Goal: Subscribe to service/newsletter

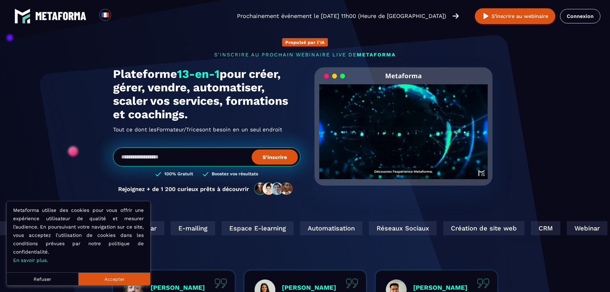
click at [51, 280] on button "Refuser" at bounding box center [43, 278] width 72 height 13
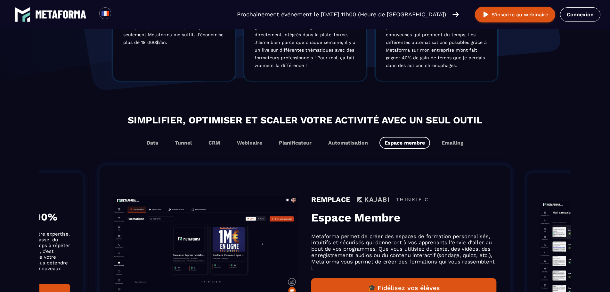
scroll to position [320, 0]
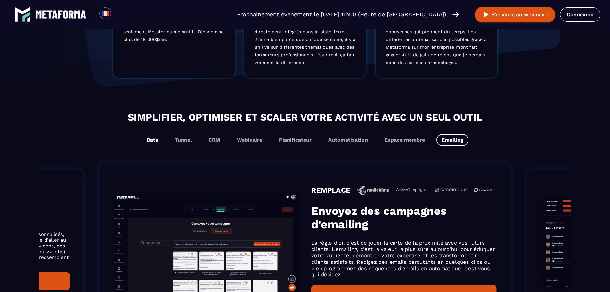
click at [152, 140] on button "Data" at bounding box center [152, 140] width 22 height 12
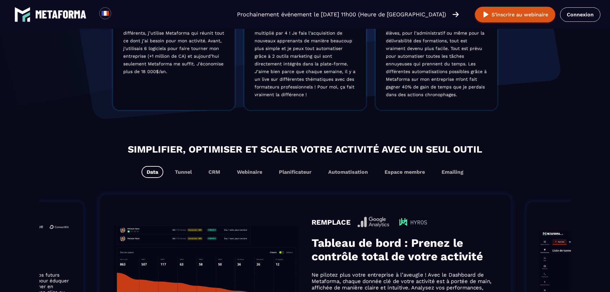
scroll to position [298, 0]
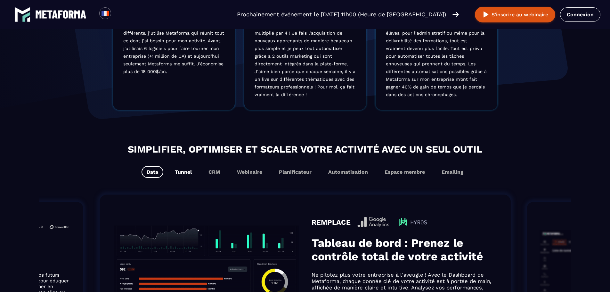
click at [184, 174] on button "Tunnel" at bounding box center [183, 172] width 27 height 12
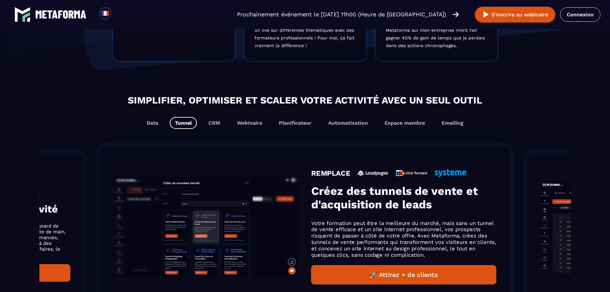
scroll to position [330, 0]
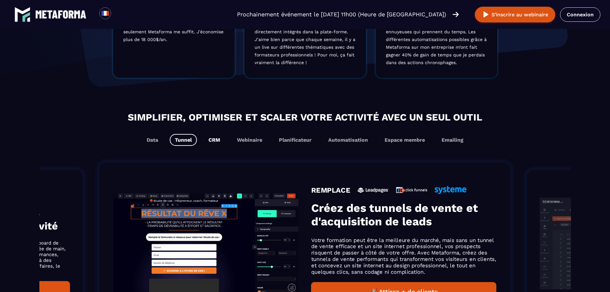
click at [222, 141] on button "CRM" at bounding box center [214, 140] width 22 height 12
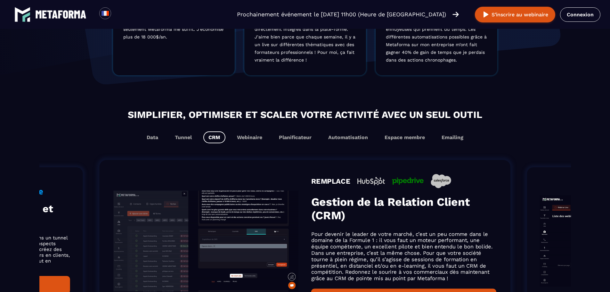
scroll to position [320, 0]
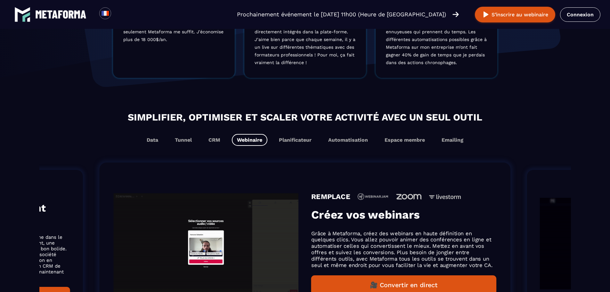
click at [258, 144] on button "Webinaire" at bounding box center [250, 140] width 36 height 12
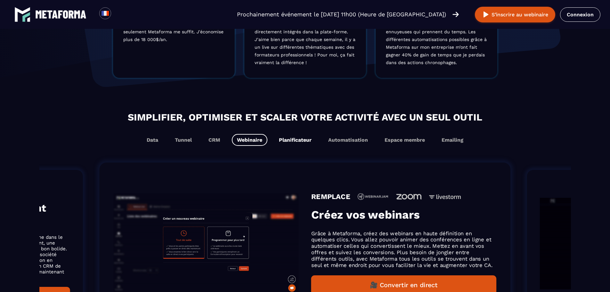
click at [293, 135] on button "Planificateur" at bounding box center [295, 140] width 43 height 12
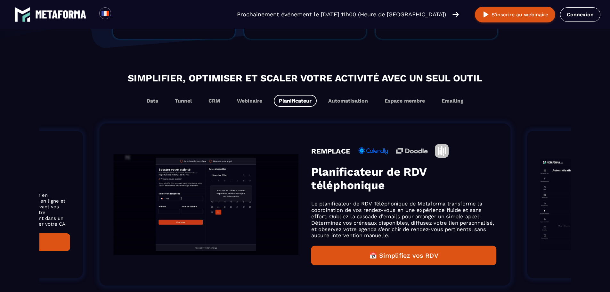
scroll to position [352, 0]
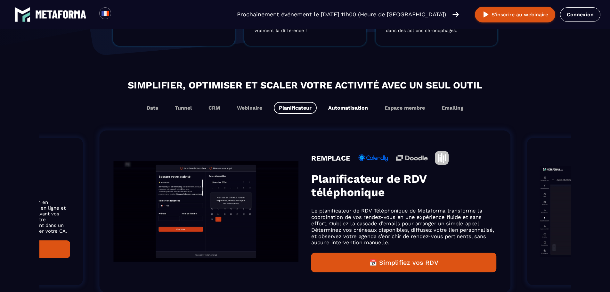
click at [329, 109] on button "Automatisation" at bounding box center [348, 108] width 50 height 12
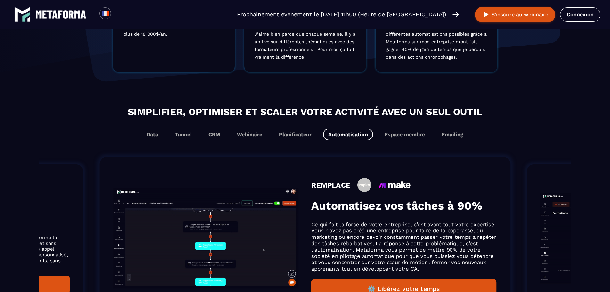
scroll to position [320, 0]
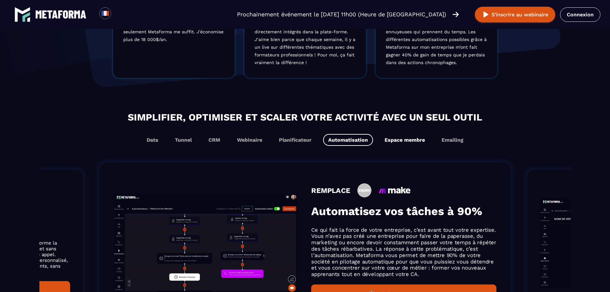
click at [405, 142] on button "Espace membre" at bounding box center [404, 140] width 51 height 12
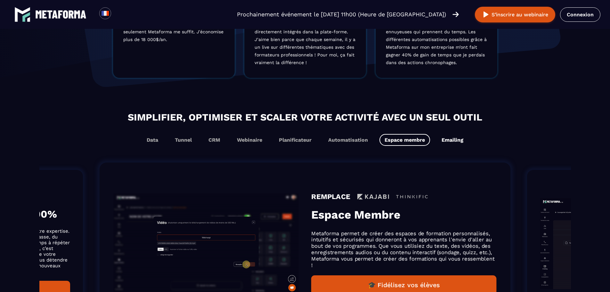
click at [458, 140] on button "Emailing" at bounding box center [452, 140] width 32 height 12
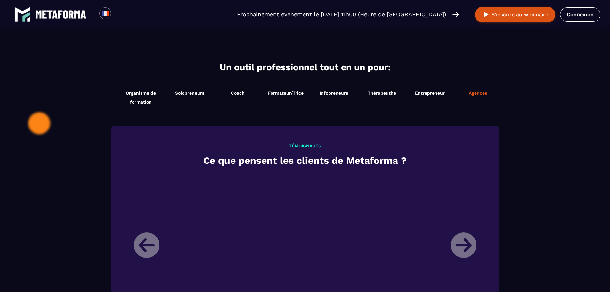
scroll to position [640, 0]
click at [426, 95] on span "Entrepreneur" at bounding box center [430, 92] width 30 height 5
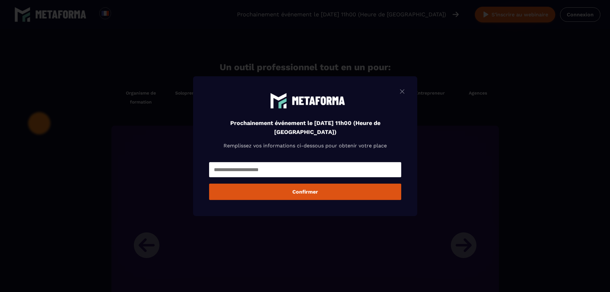
click at [539, 145] on div "Modal window" at bounding box center [305, 146] width 610 height 292
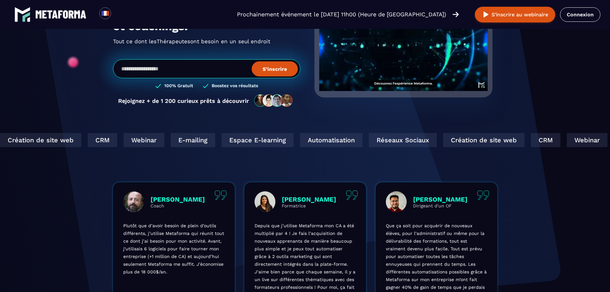
scroll to position [0, 0]
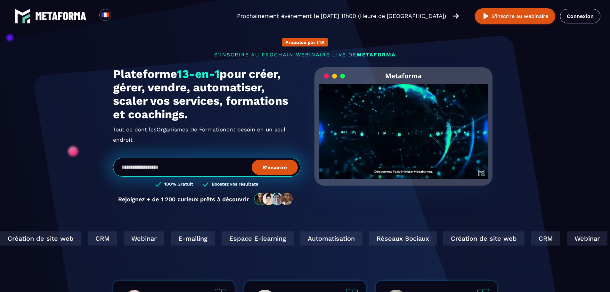
click at [191, 161] on input "email" at bounding box center [206, 166] width 187 height 19
click at [256, 145] on div "Plateforme 13-en-1 pour créer, gérer, vendre, automatiser, scaler vos services,…" at bounding box center [206, 139] width 187 height 145
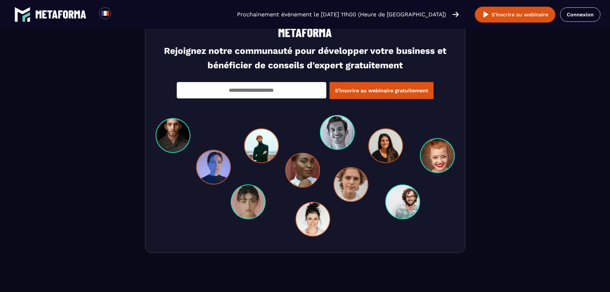
scroll to position [1961, 0]
click at [281, 95] on input "email" at bounding box center [251, 90] width 149 height 16
click at [538, 98] on form "Rejoignez notre communauté pour développer votre business et bénéficier de cons…" at bounding box center [305, 132] width 610 height 241
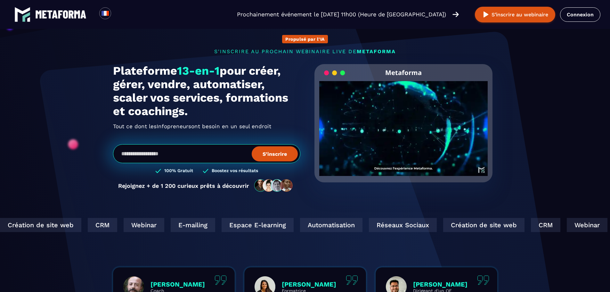
scroll to position [0, 0]
